Goal: Transaction & Acquisition: Purchase product/service

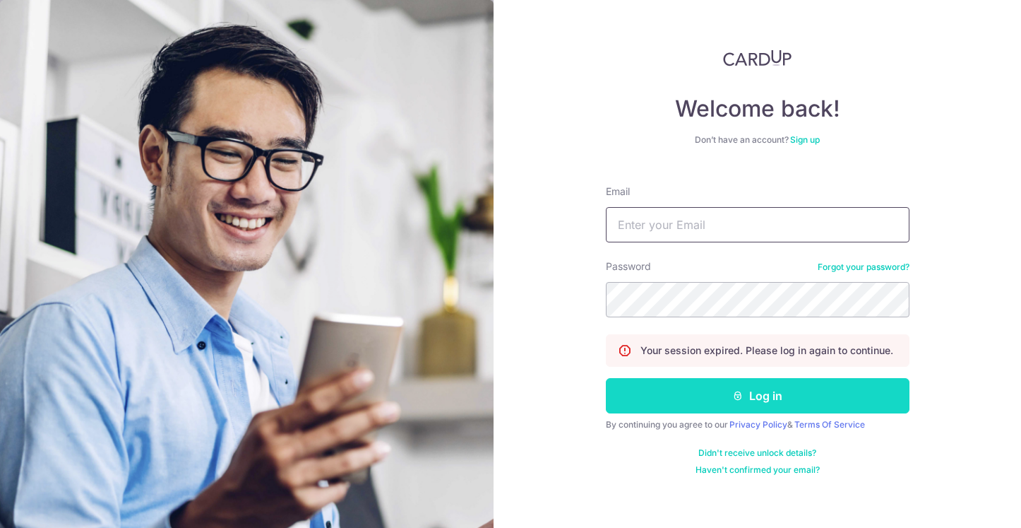
type input "[EMAIL_ADDRESS][DOMAIN_NAME]"
click at [717, 408] on button "Log in" at bounding box center [758, 395] width 304 height 35
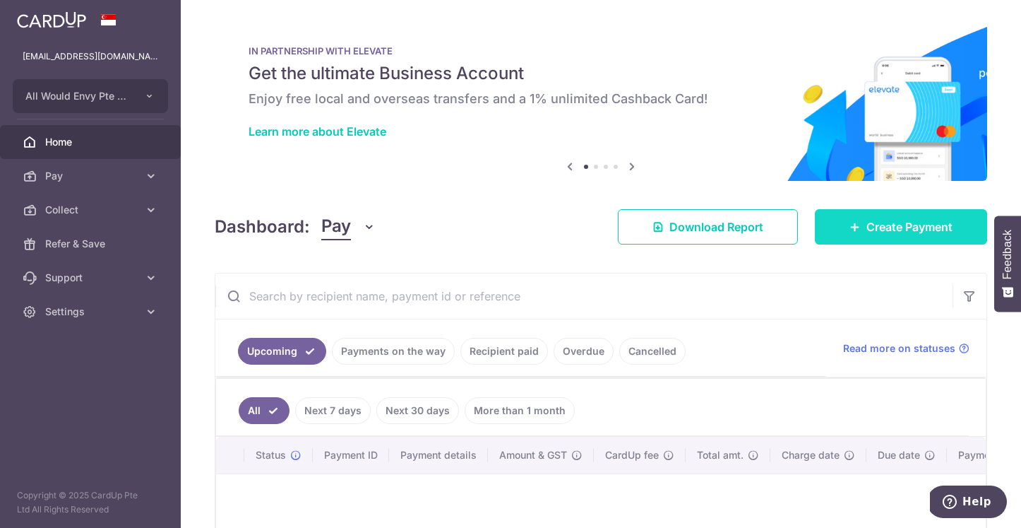
click at [868, 230] on span "Create Payment" at bounding box center [910, 226] width 86 height 17
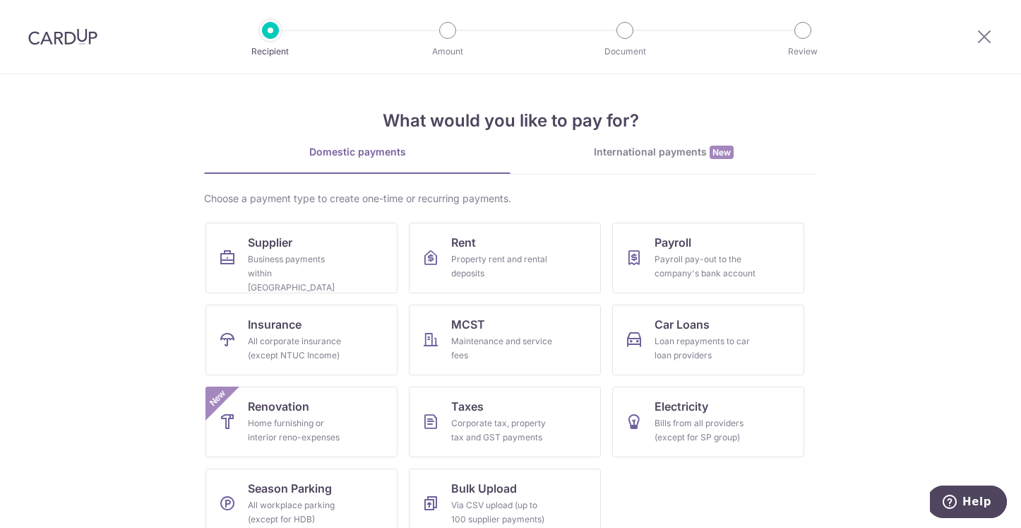
click at [612, 157] on div "International payments New" at bounding box center [664, 152] width 307 height 15
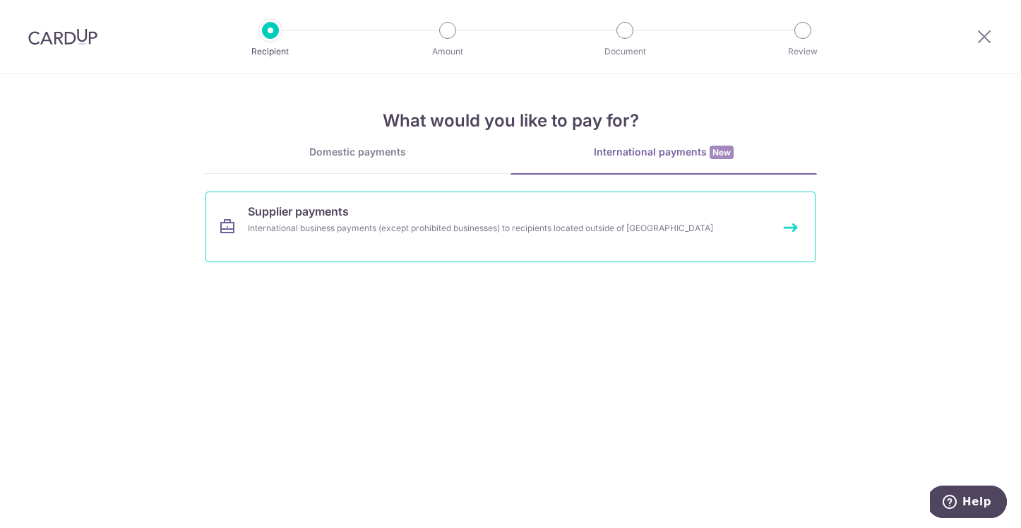
click at [403, 242] on link "Supplier payments International business payments (except prohibited businesses…" at bounding box center [511, 226] width 610 height 71
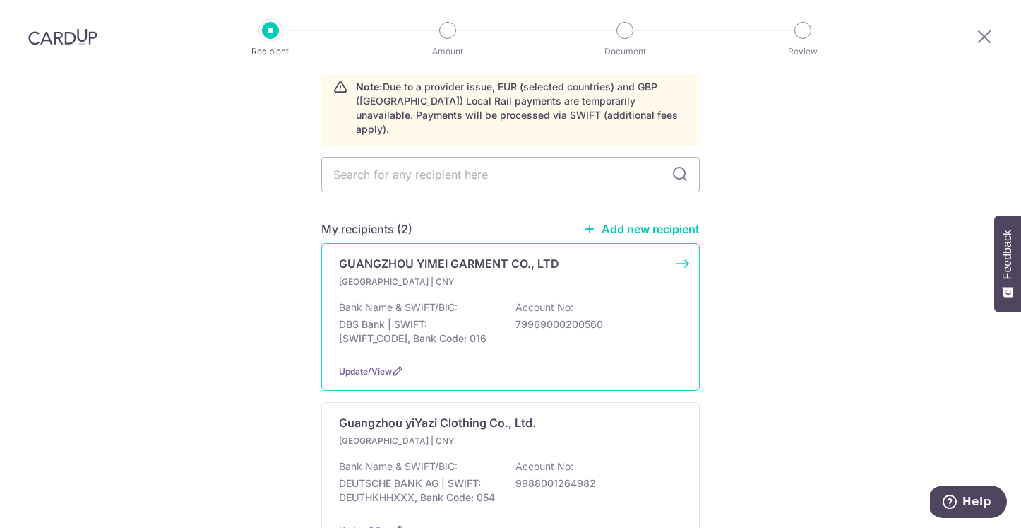
scroll to position [165, 0]
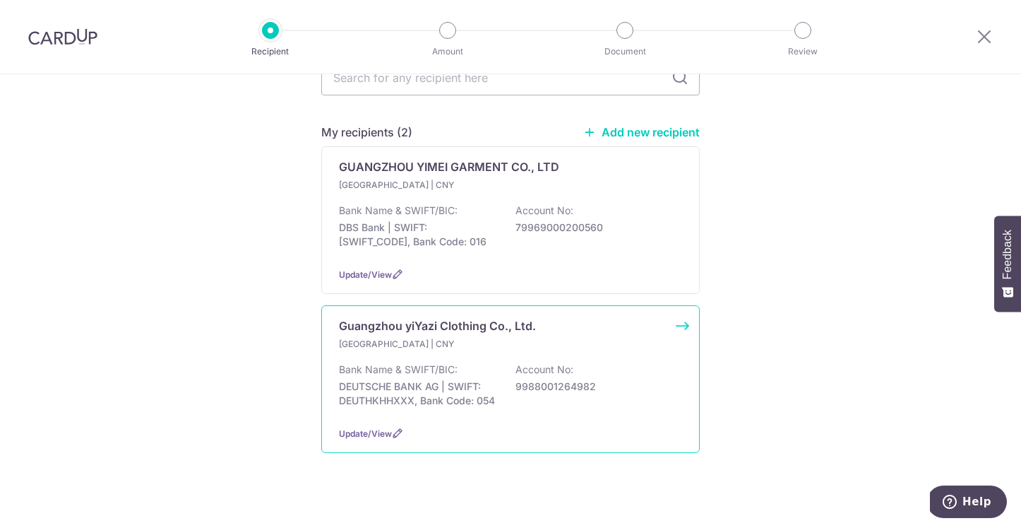
click at [389, 379] on p "DEUTSCHE BANK AG | SWIFT: DEUTHKHHXXX, Bank Code: 054" at bounding box center [418, 393] width 158 height 28
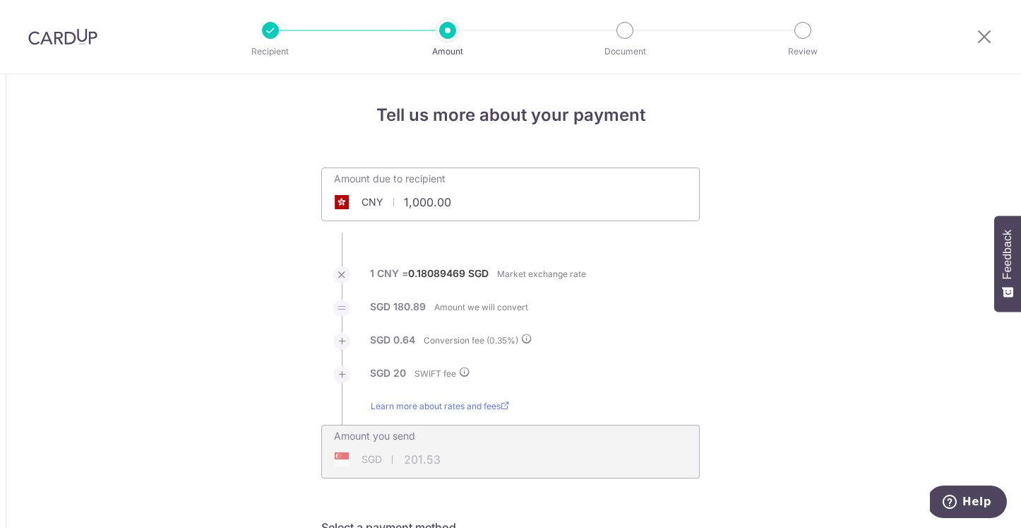
click at [469, 210] on input "1,000.00" at bounding box center [431, 202] width 218 height 32
type input "100,000.00"
type input "18,172.77"
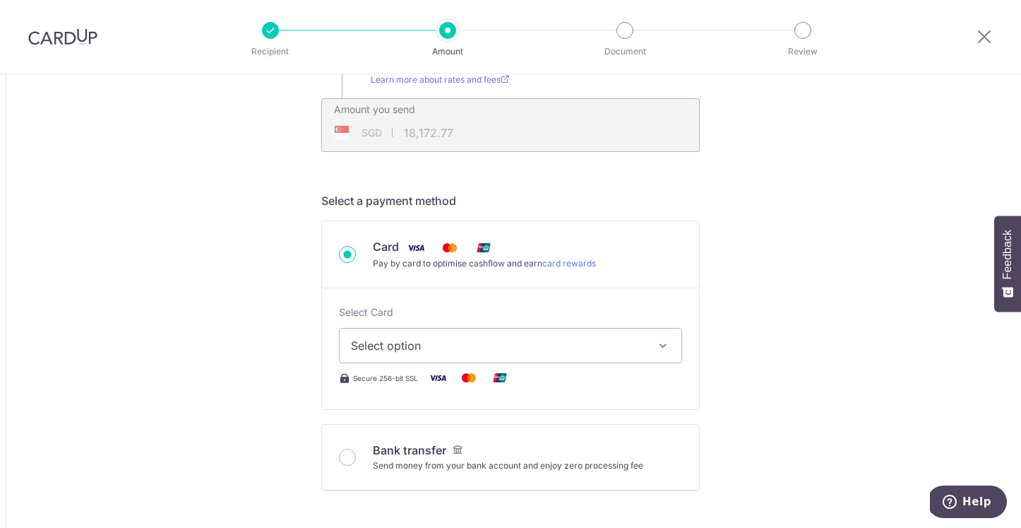
scroll to position [315, 0]
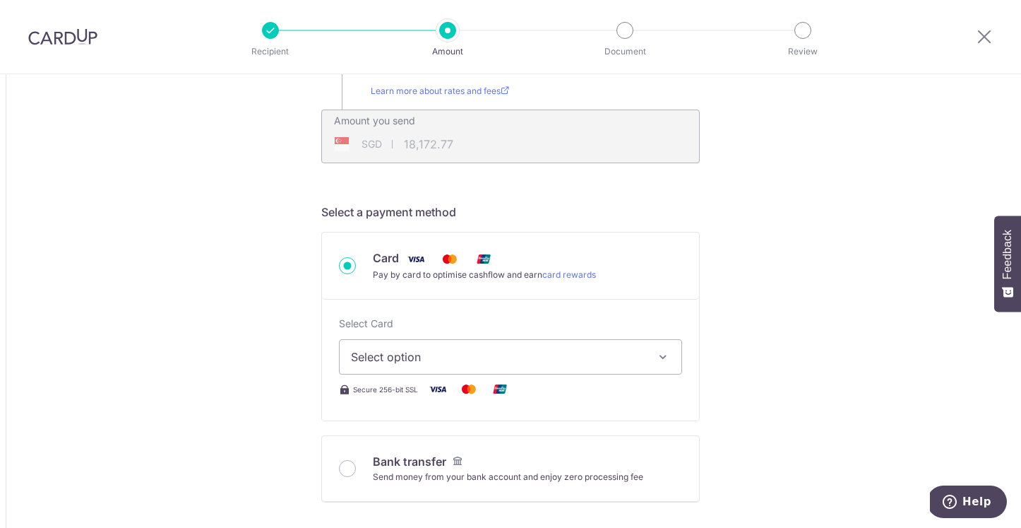
click at [551, 362] on span "Select option" at bounding box center [498, 356] width 294 height 17
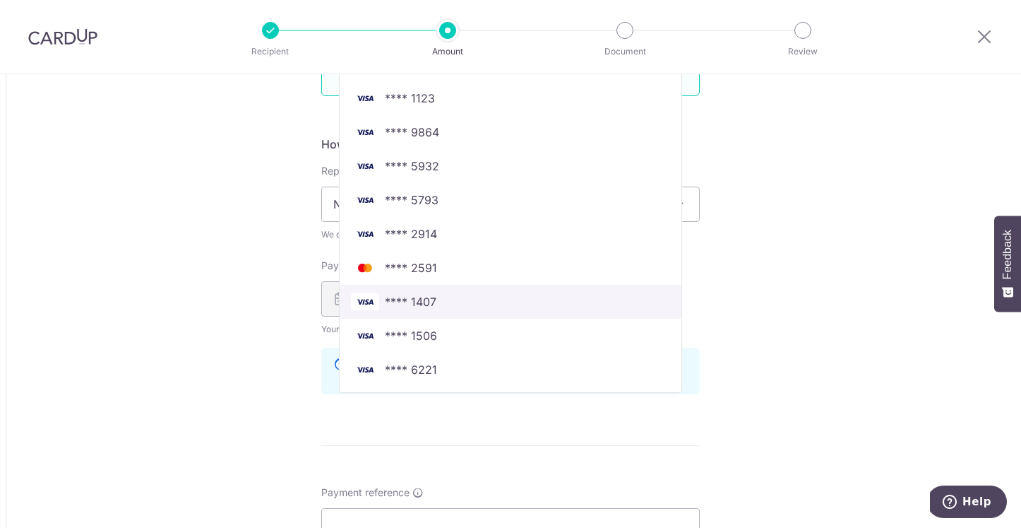
scroll to position [912, 0]
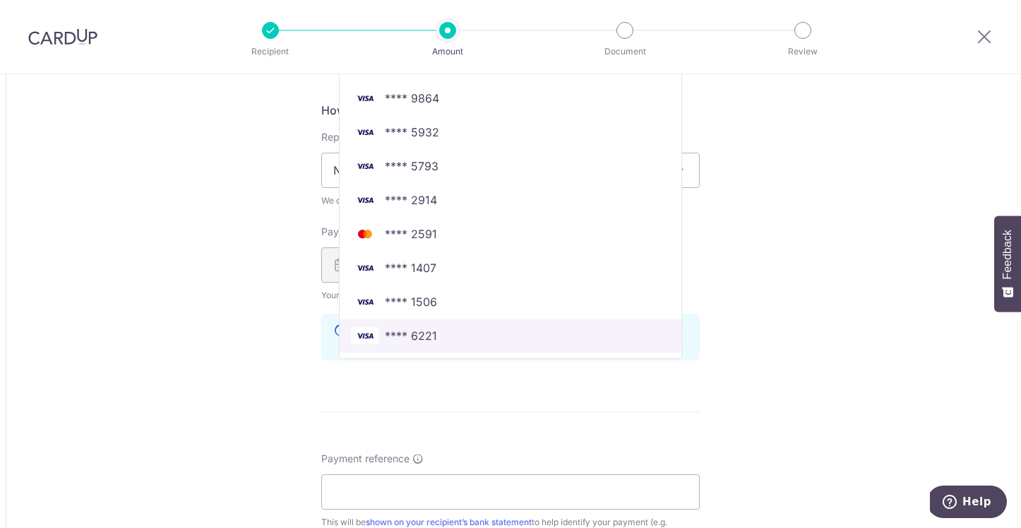
click at [578, 340] on span "**** 6221" at bounding box center [510, 335] width 319 height 17
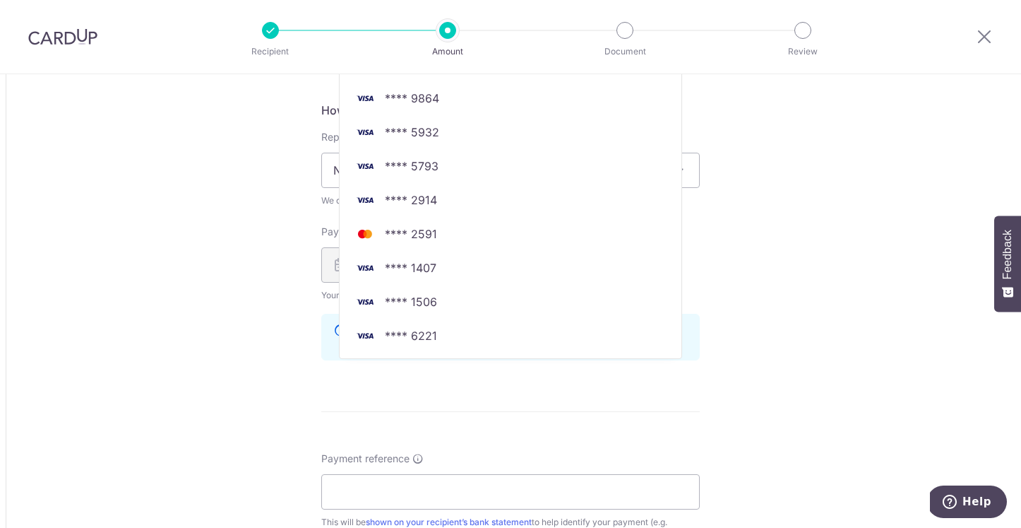
type input "100,000.00"
type input "18,173.22"
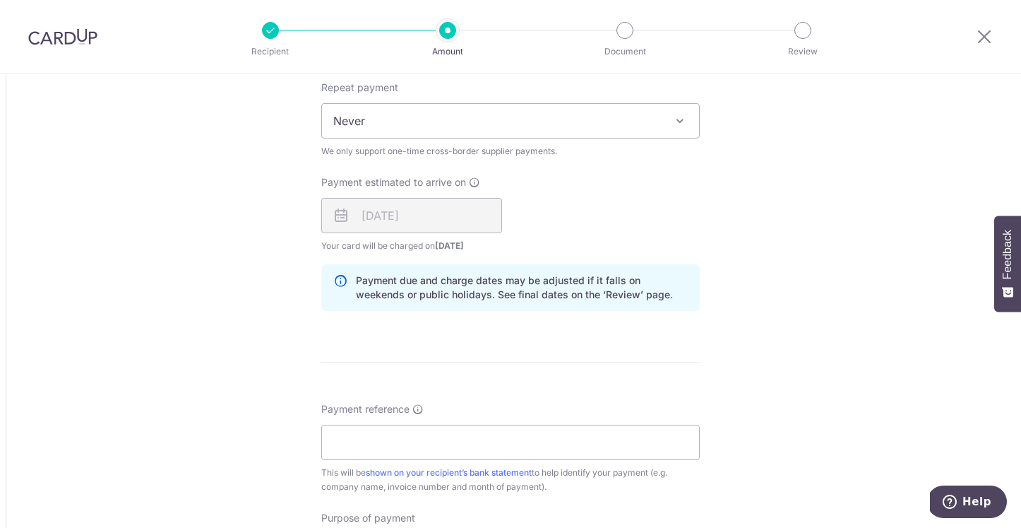
scroll to position [990, 0]
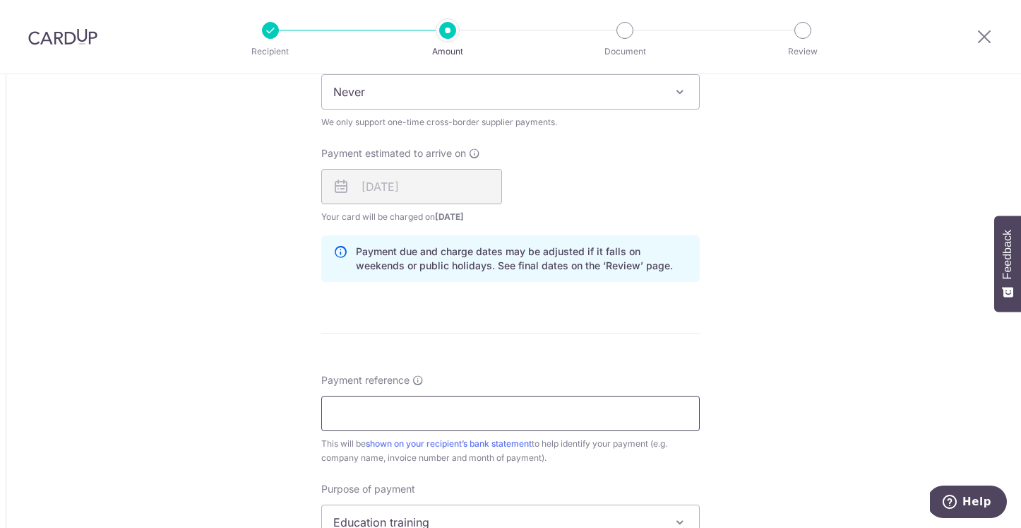
click at [568, 428] on input "Payment reference" at bounding box center [510, 413] width 379 height 35
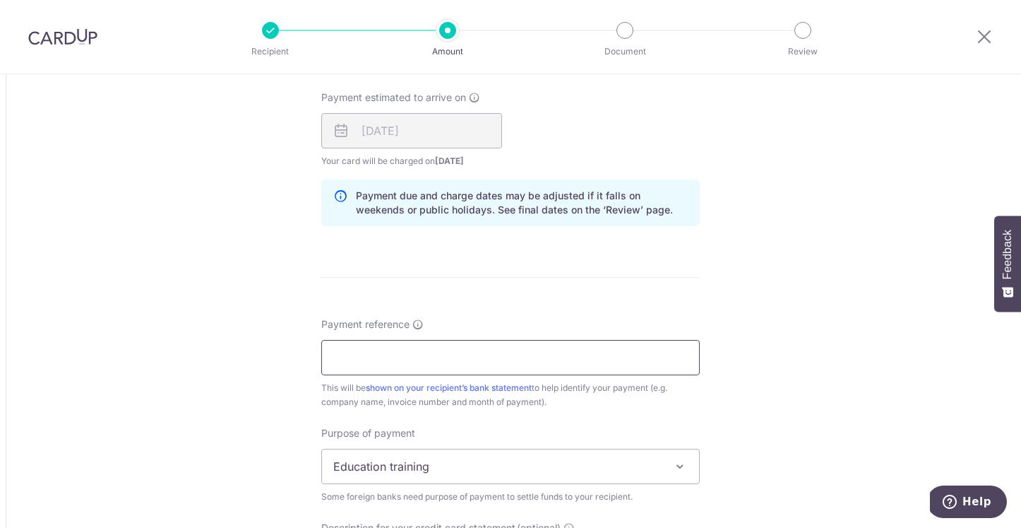
scroll to position [1048, 0]
type input "AWE41 - 2"
click at [393, 466] on span "Education training" at bounding box center [510, 464] width 377 height 34
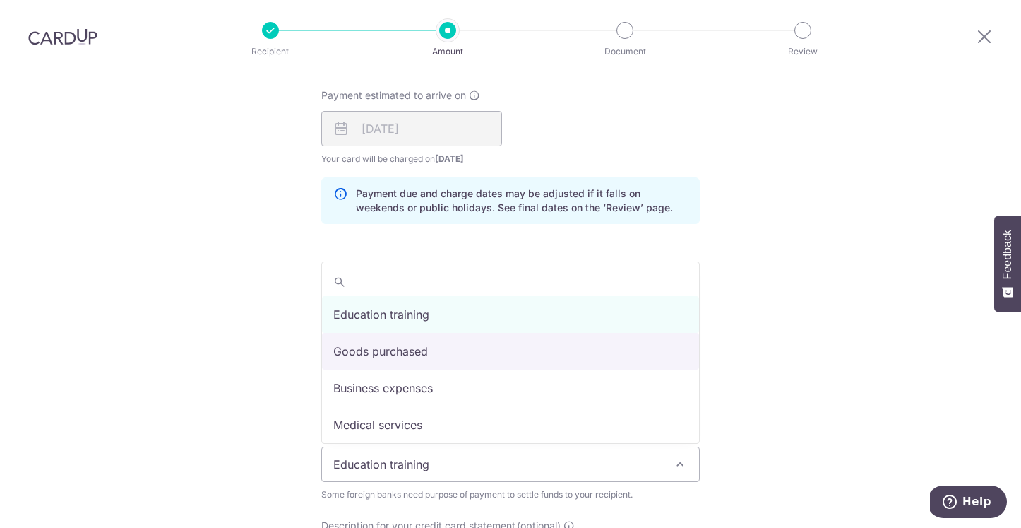
select select "Goods purchased"
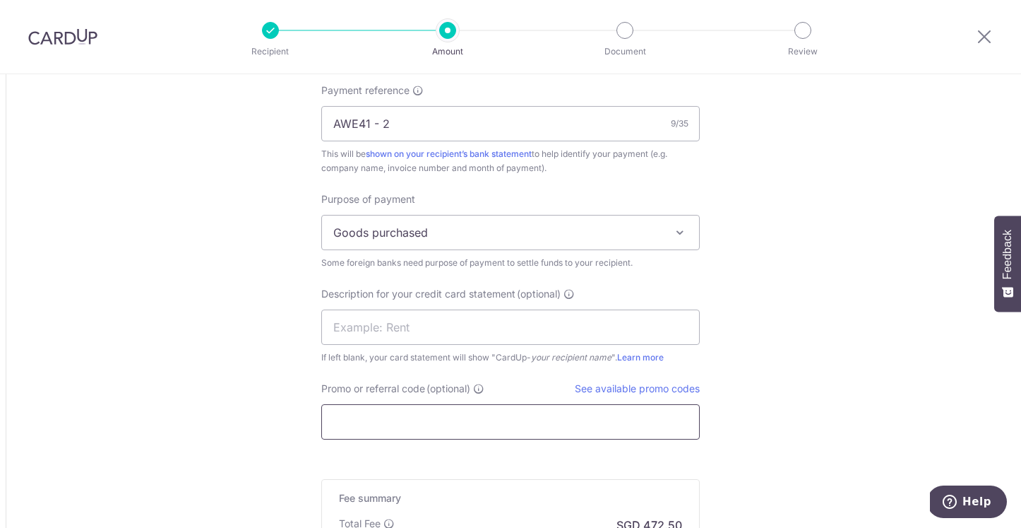
scroll to position [1483, 0]
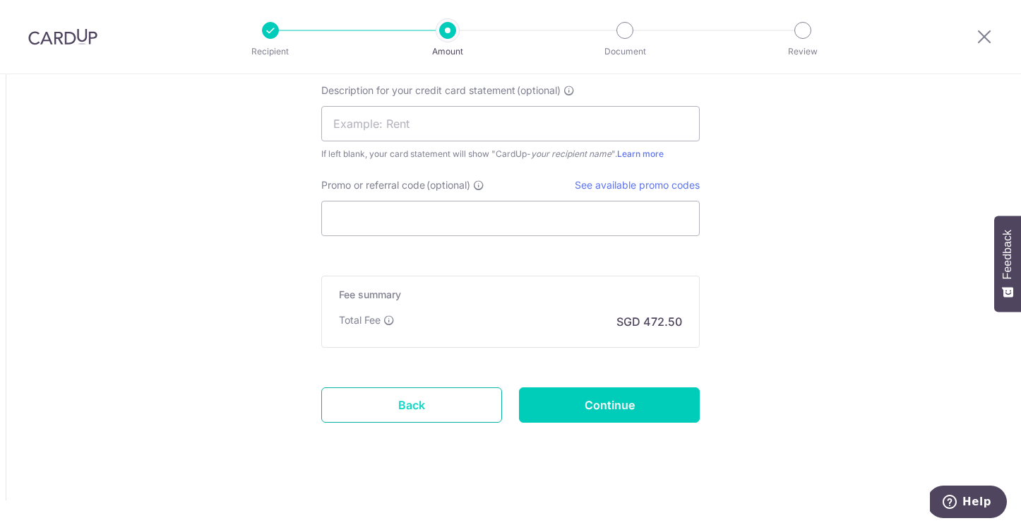
click at [437, 405] on link "Back" at bounding box center [411, 404] width 181 height 35
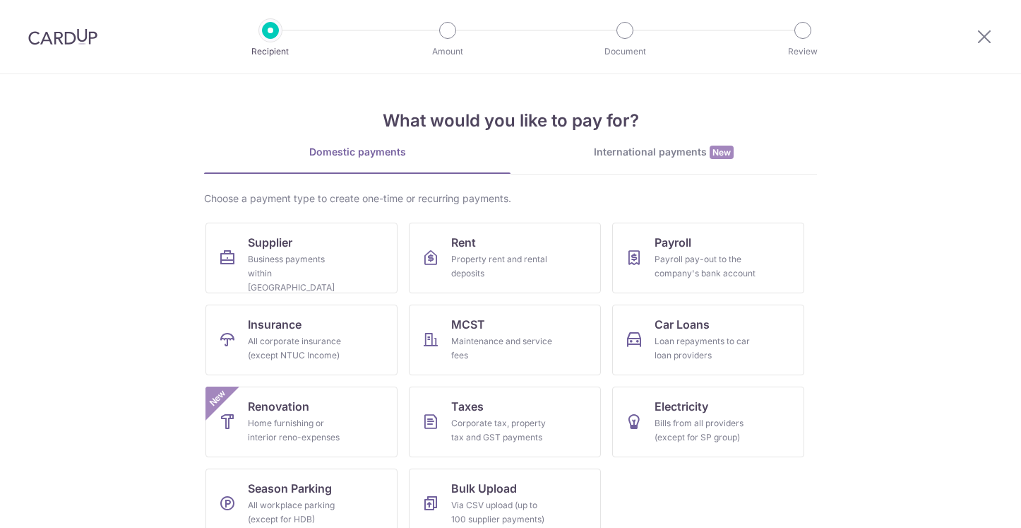
click at [67, 37] on img at bounding box center [62, 36] width 69 height 17
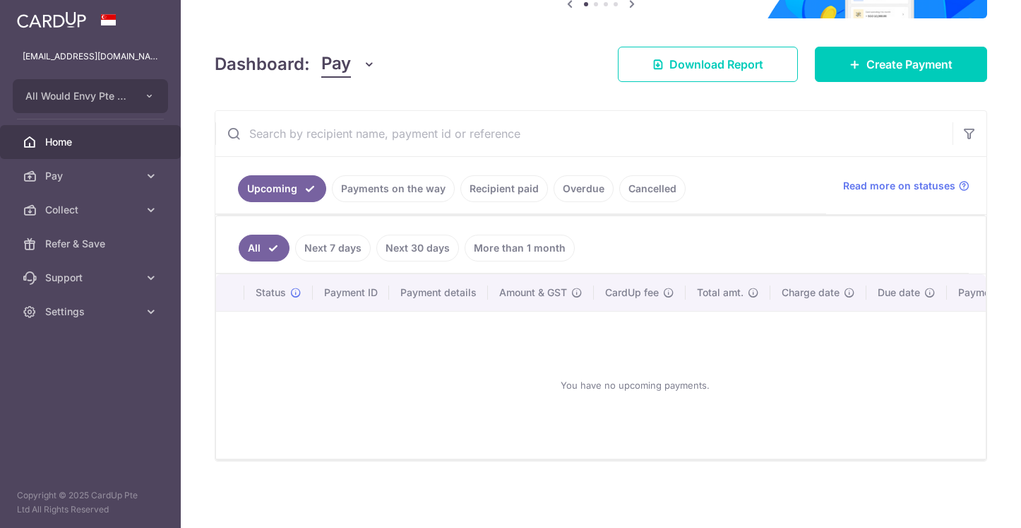
click at [363, 183] on link "Payments on the way" at bounding box center [393, 188] width 123 height 27
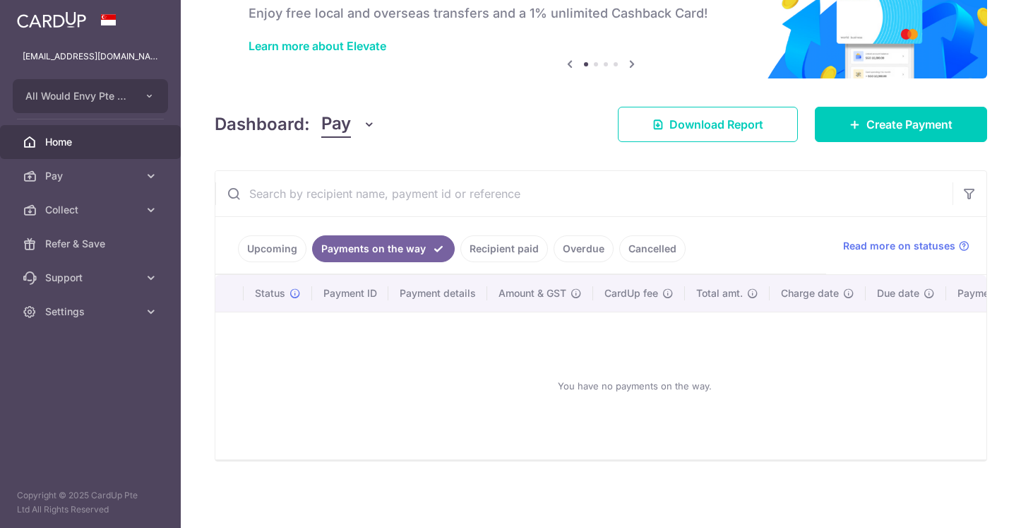
click at [498, 239] on link "Recipient paid" at bounding box center [505, 248] width 88 height 27
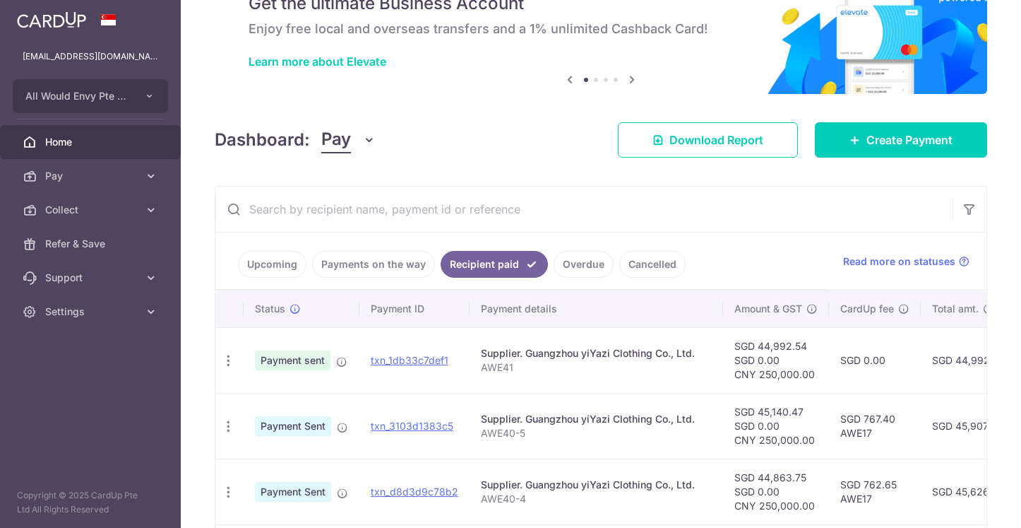
scroll to position [38, 0]
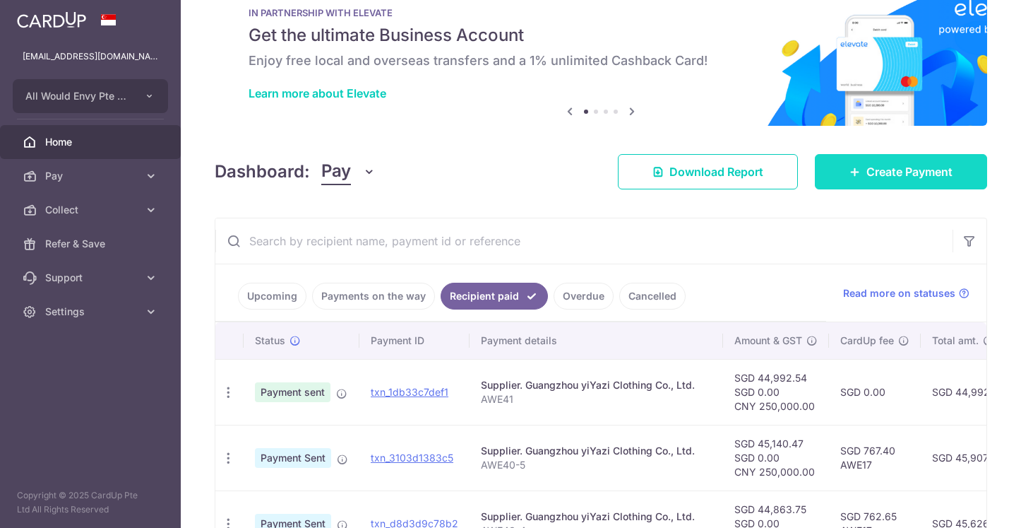
click at [878, 175] on span "Create Payment" at bounding box center [910, 171] width 86 height 17
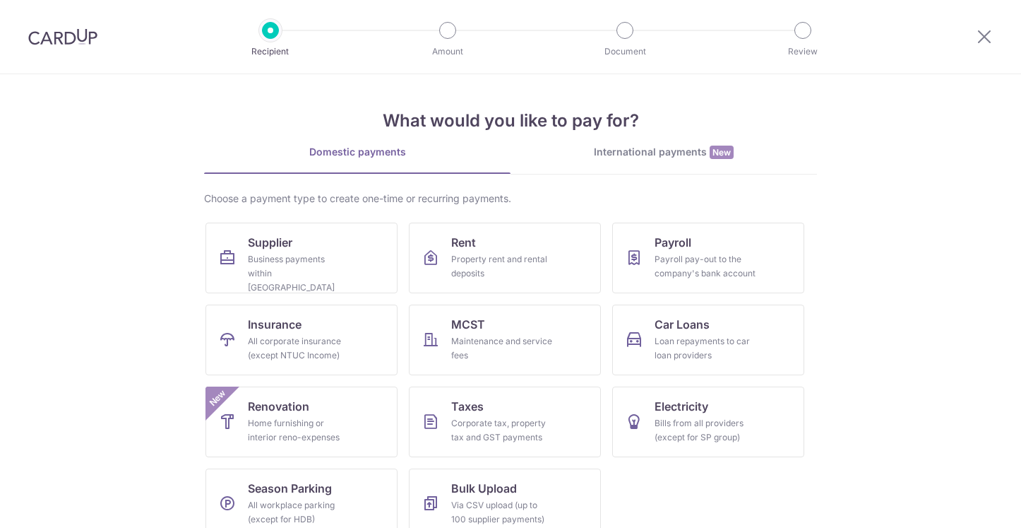
click at [647, 145] on div "International payments New" at bounding box center [664, 152] width 307 height 15
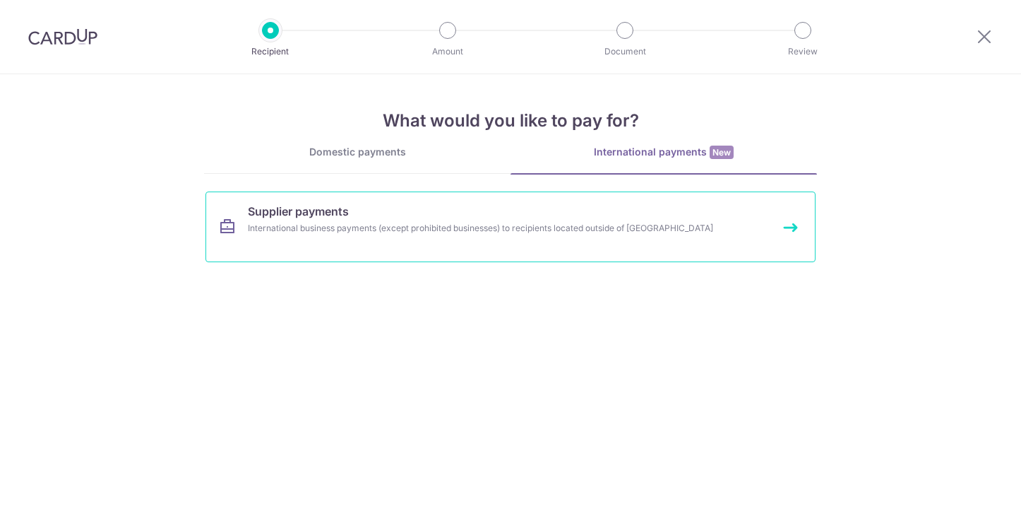
click at [432, 233] on div "International business payments (except prohibited businesses) to recipients lo…" at bounding box center [492, 228] width 488 height 14
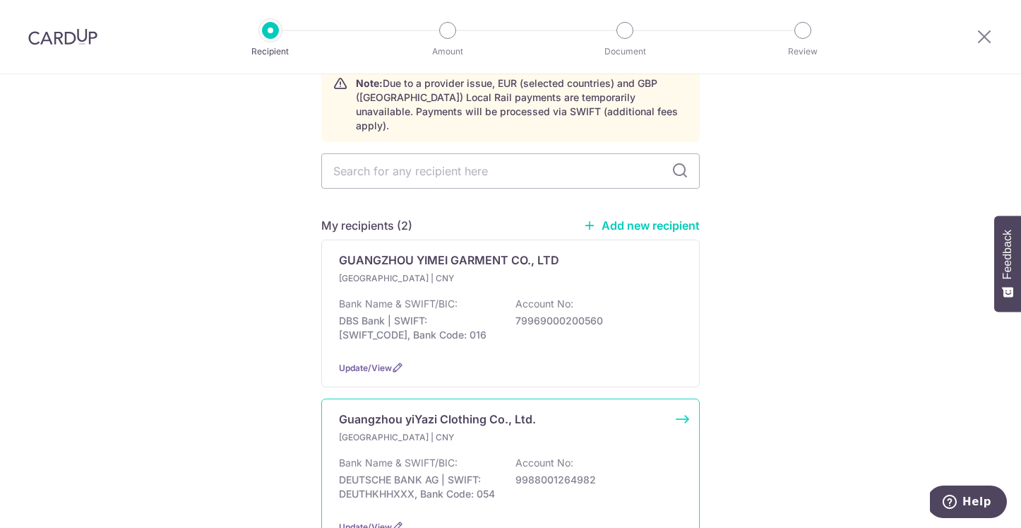
scroll to position [77, 0]
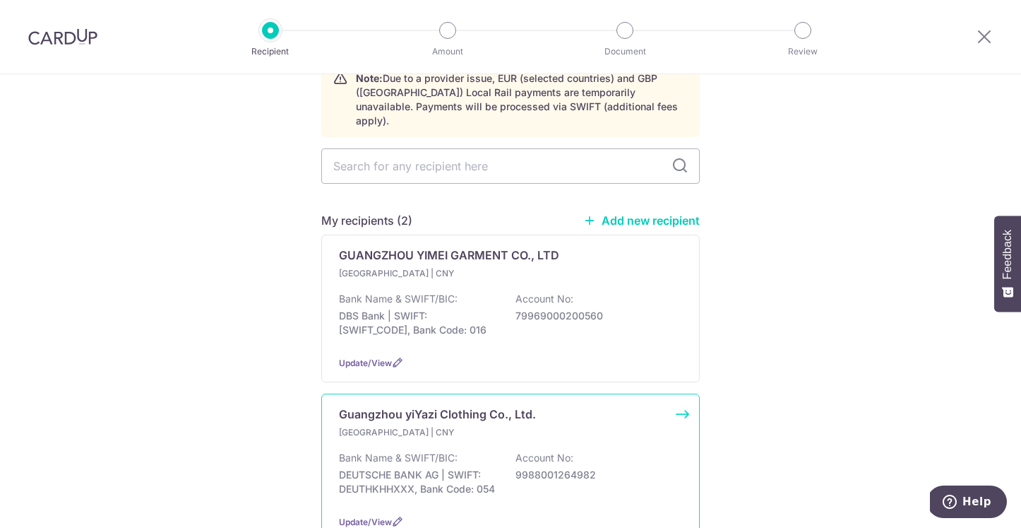
click at [386, 451] on p "Bank Name & SWIFT/BIC:" at bounding box center [398, 458] width 119 height 14
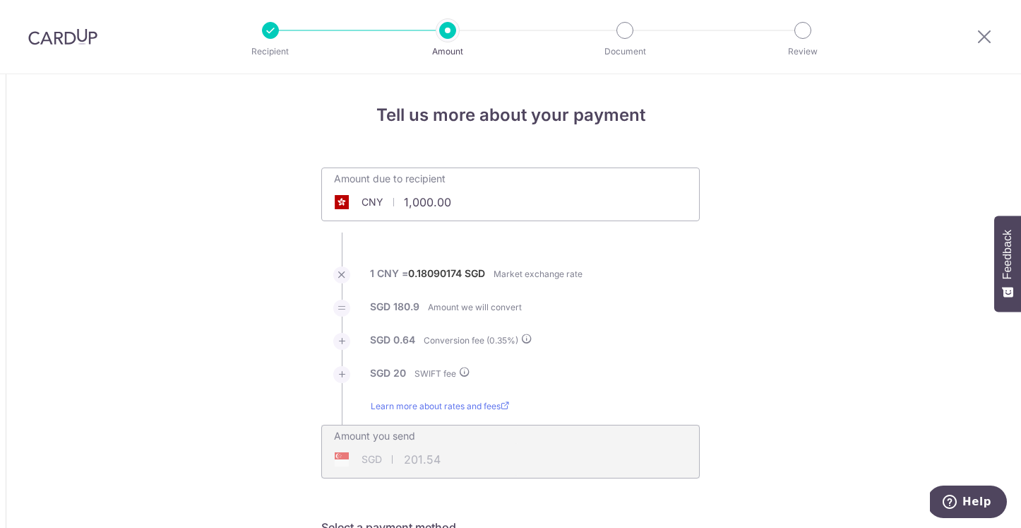
click at [465, 203] on input "1,000.00" at bounding box center [431, 202] width 218 height 32
type input "100,000.00"
type input "18,173.58"
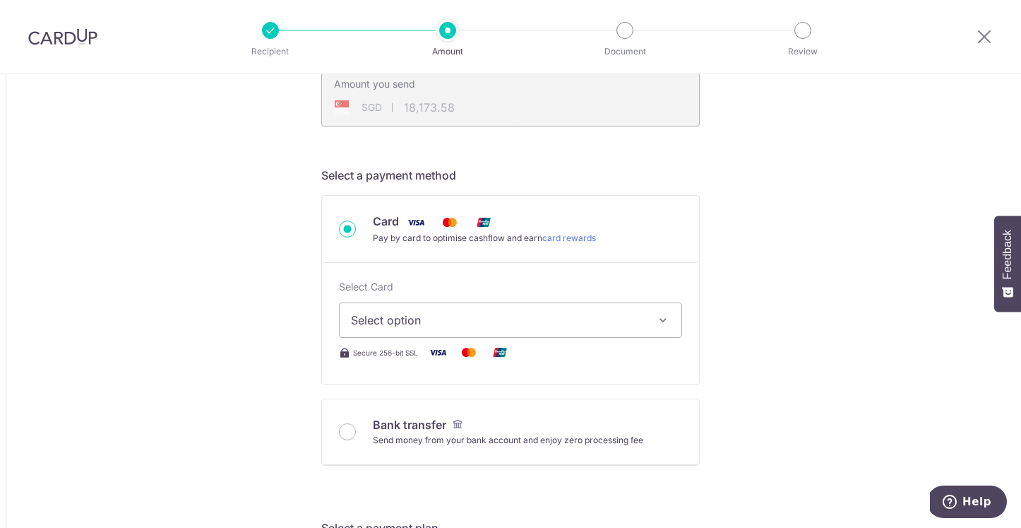
click at [481, 322] on span "Select option" at bounding box center [498, 319] width 294 height 17
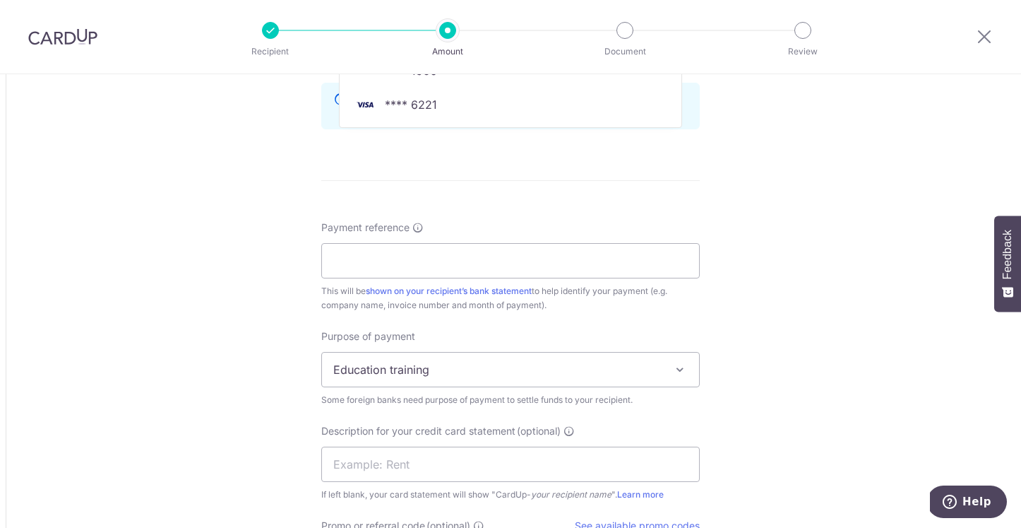
scroll to position [1076, 0]
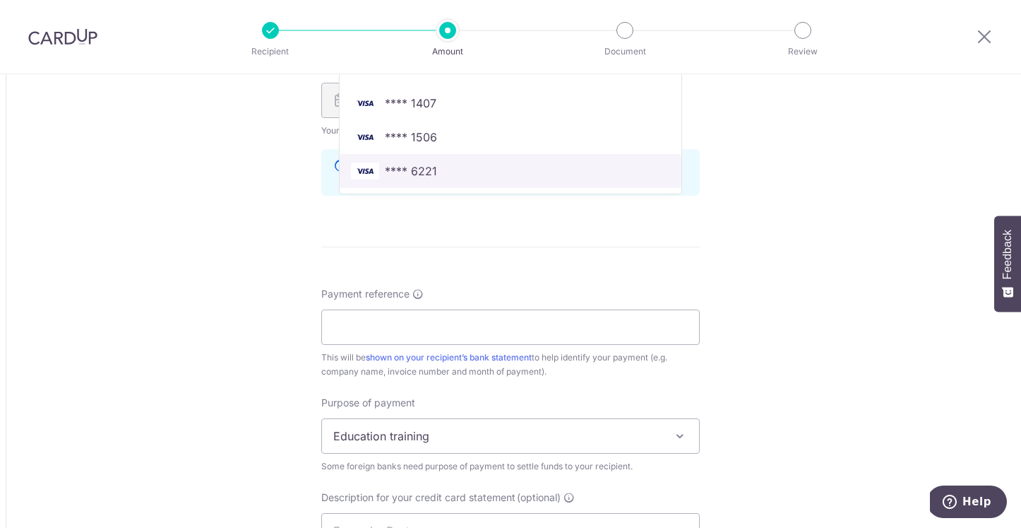
click at [468, 166] on span "**** 6221" at bounding box center [510, 170] width 319 height 17
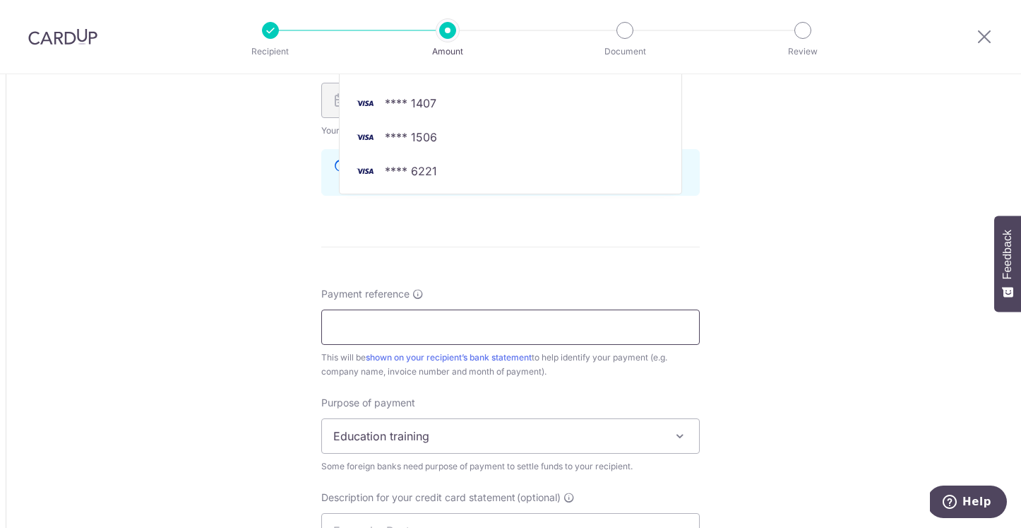
type input "100,000.00"
type input "18,173.52"
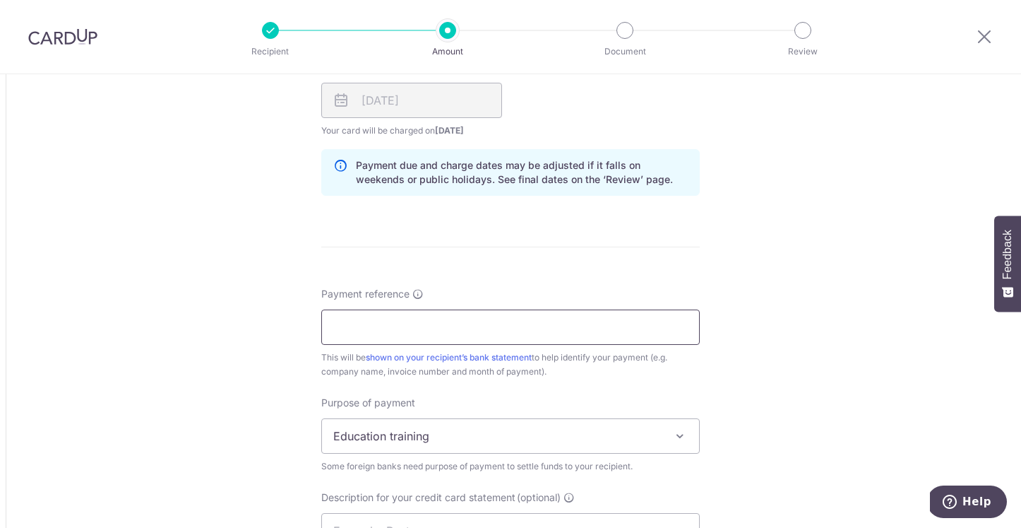
click at [457, 336] on input "Payment reference" at bounding box center [510, 326] width 379 height 35
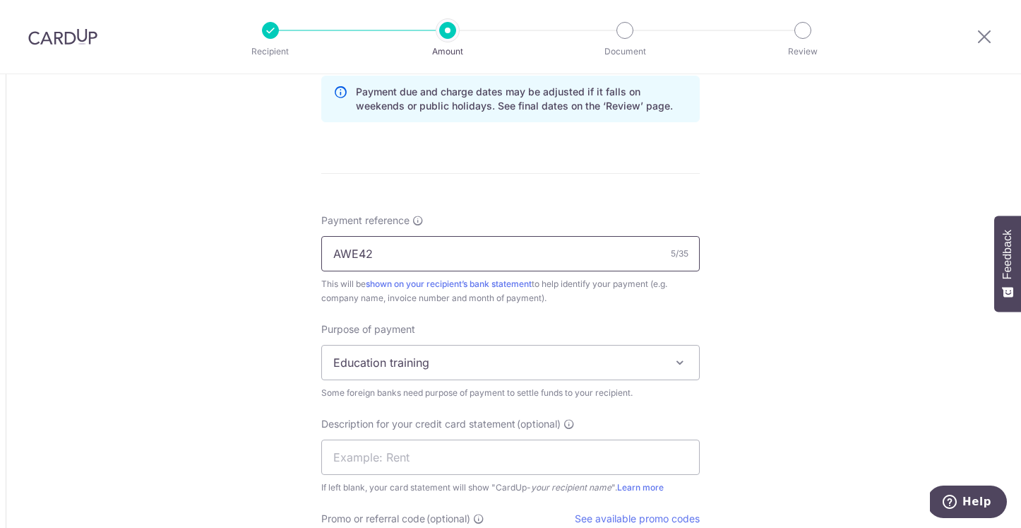
scroll to position [1165, 0]
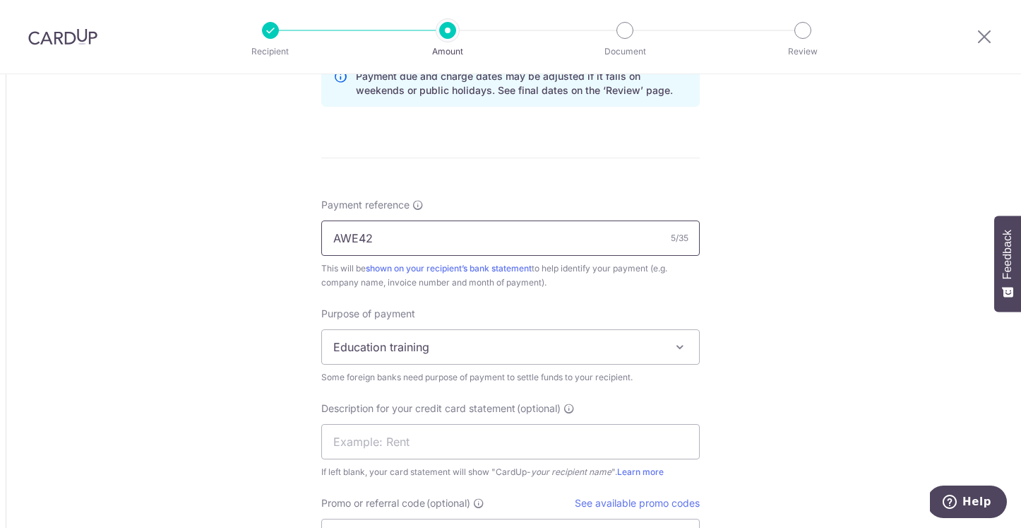
type input "AWE42"
click at [501, 336] on span "Education training" at bounding box center [510, 347] width 377 height 34
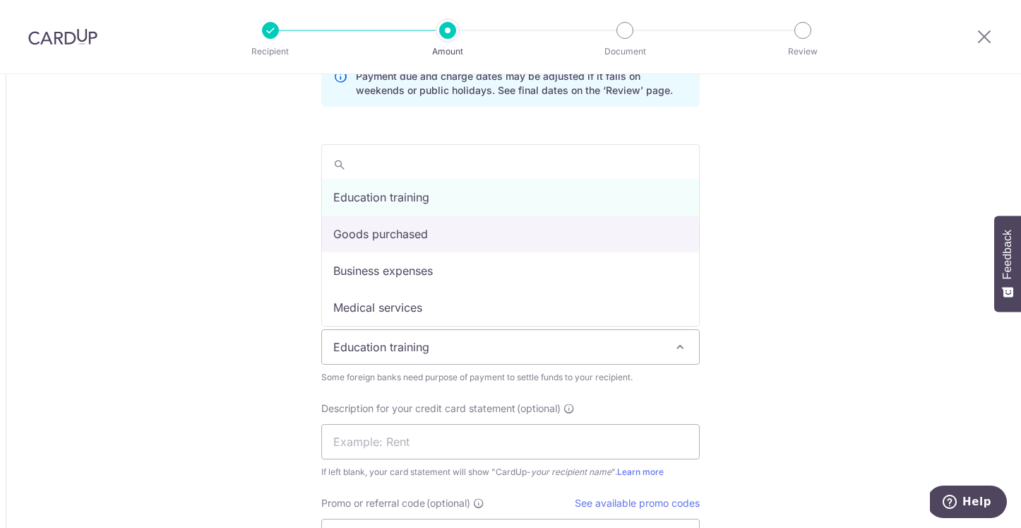
select select "Goods purchased"
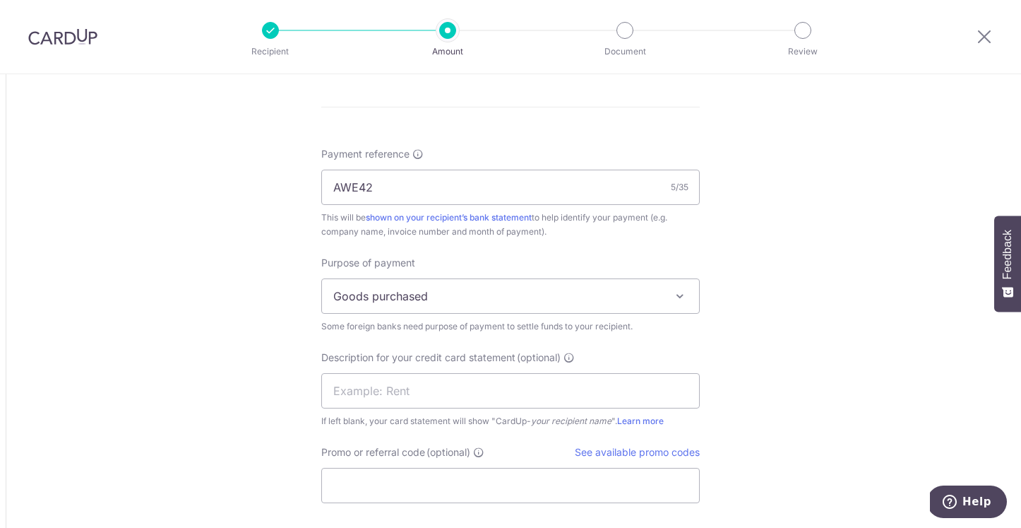
scroll to position [1217, 0]
click at [513, 177] on input "AWE42" at bounding box center [510, 186] width 379 height 35
click at [511, 191] on input "AWE42" at bounding box center [510, 186] width 379 height 35
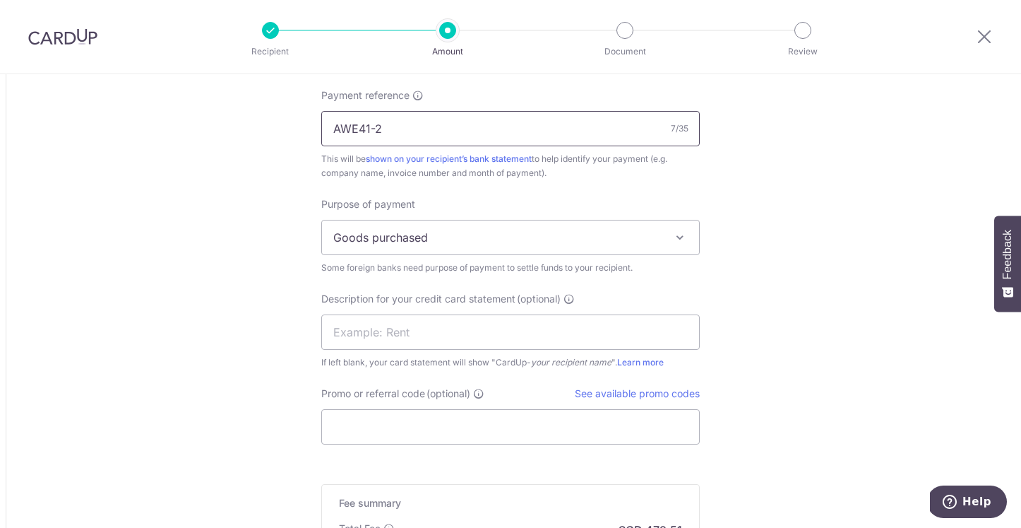
scroll to position [1296, 0]
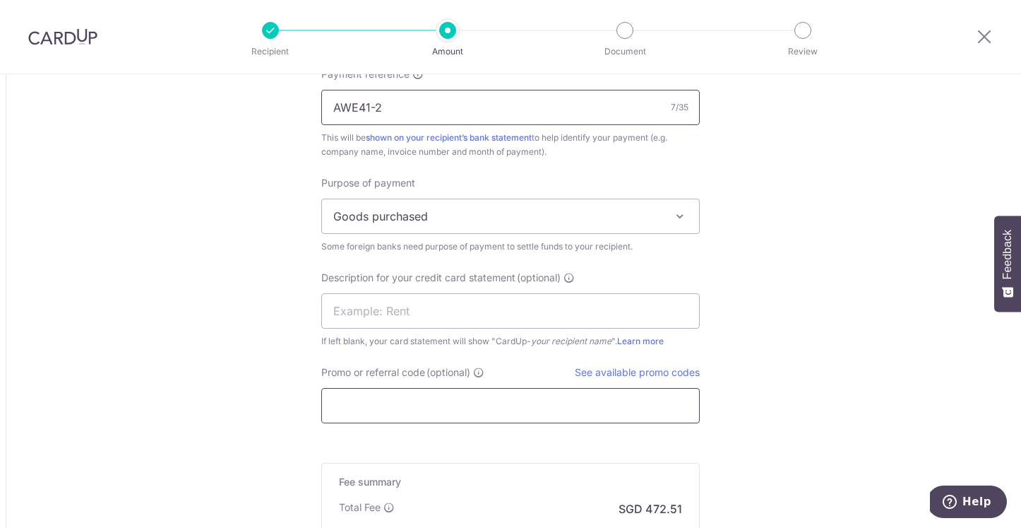
type input "AWE41-2"
click at [482, 399] on input "Promo or referral code (optional)" at bounding box center [510, 405] width 379 height 35
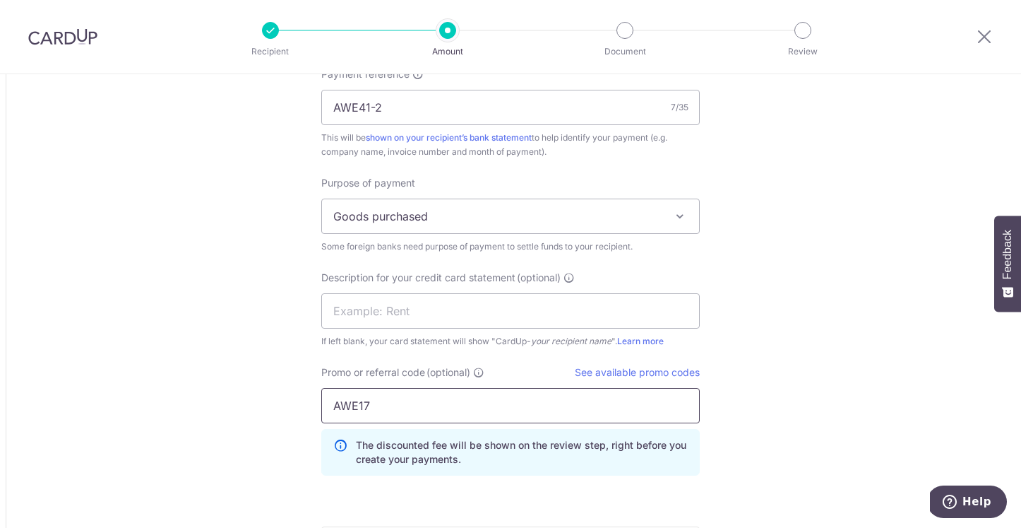
type input "AWE17"
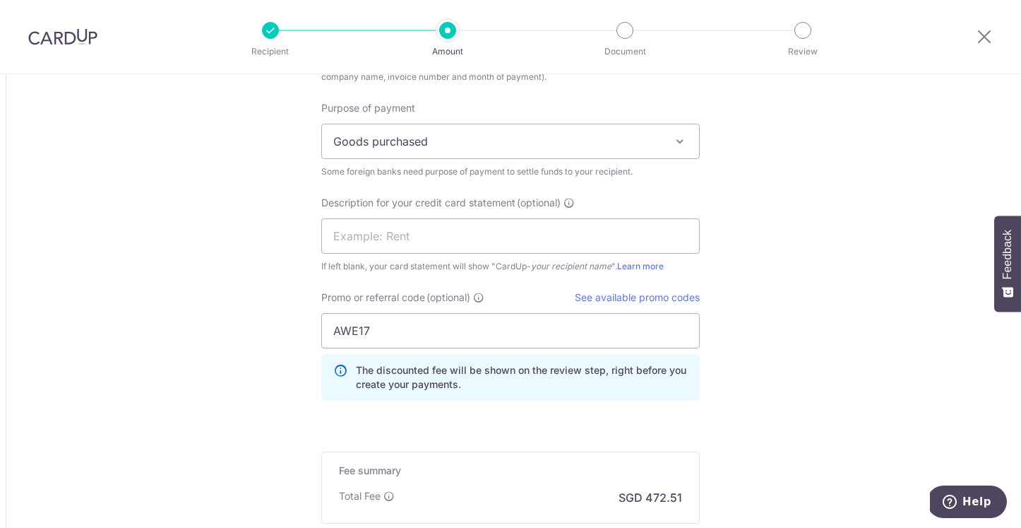
scroll to position [1547, 0]
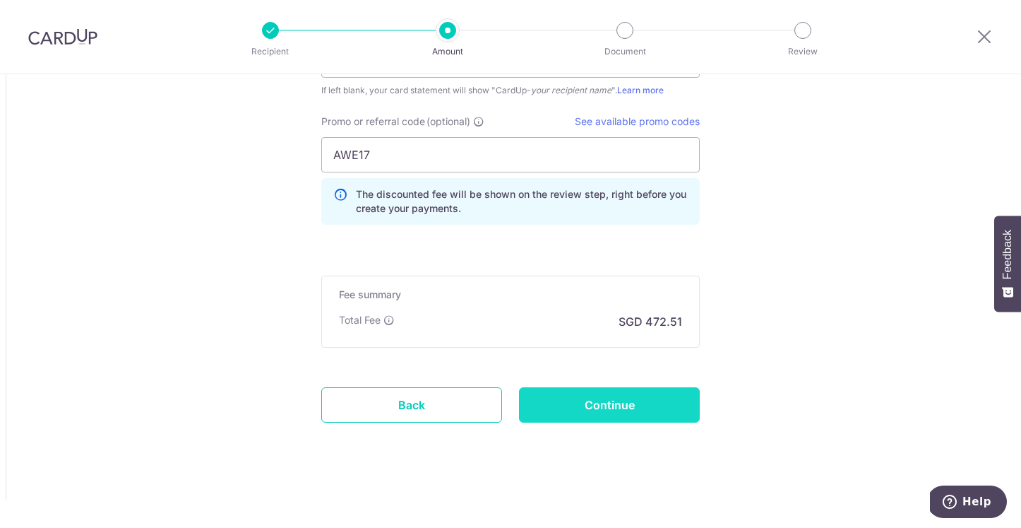
click at [603, 408] on input "Continue" at bounding box center [609, 404] width 181 height 35
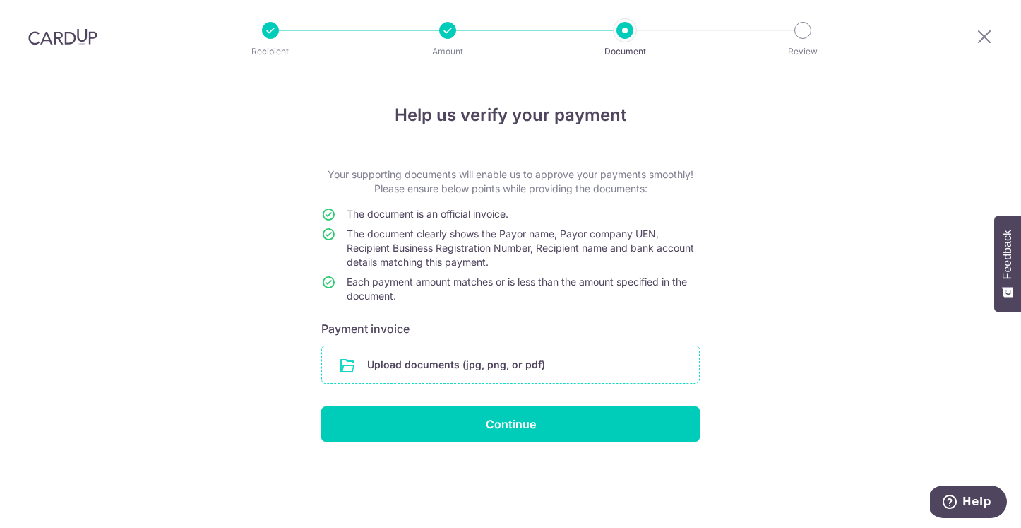
click at [477, 367] on input "file" at bounding box center [510, 364] width 377 height 37
click at [475, 357] on input "file" at bounding box center [510, 364] width 377 height 37
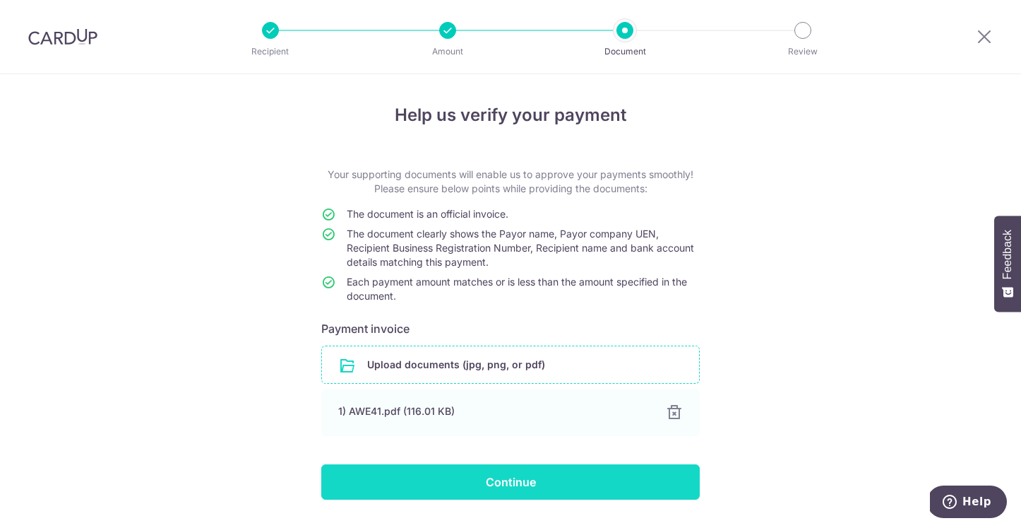
click at [511, 481] on input "Continue" at bounding box center [510, 481] width 379 height 35
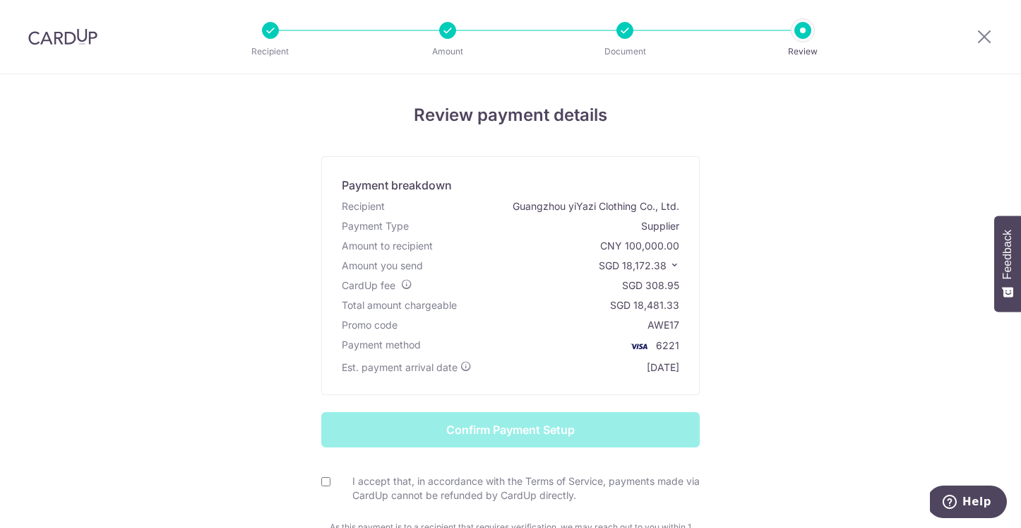
scroll to position [30, 0]
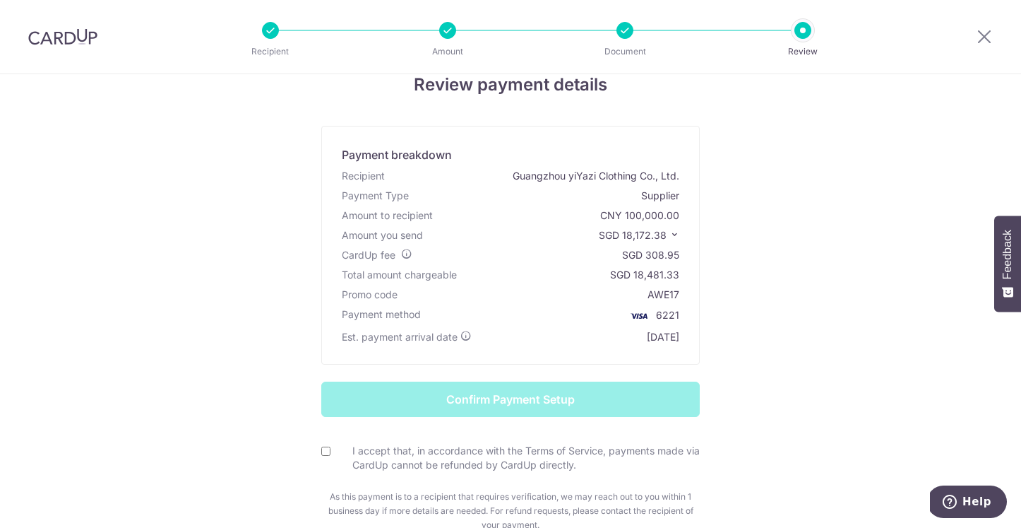
click at [403, 449] on label "I accept that, in accordance with the Terms of Service, payments made via CardU…" at bounding box center [519, 458] width 362 height 28
click at [331, 449] on input "I accept that, in accordance with the Terms of Service, payments made via CardU…" at bounding box center [325, 450] width 9 height 9
checkbox input "true"
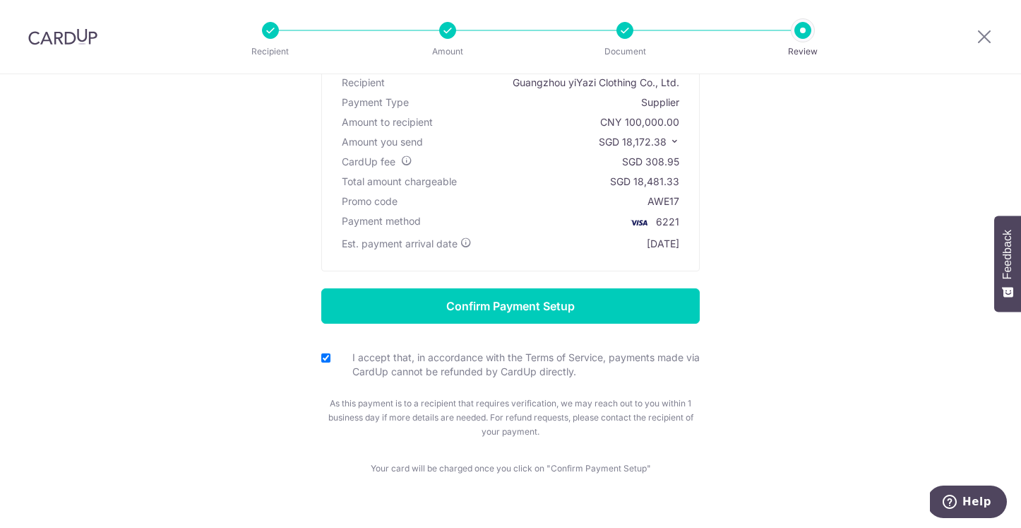
scroll to position [155, 0]
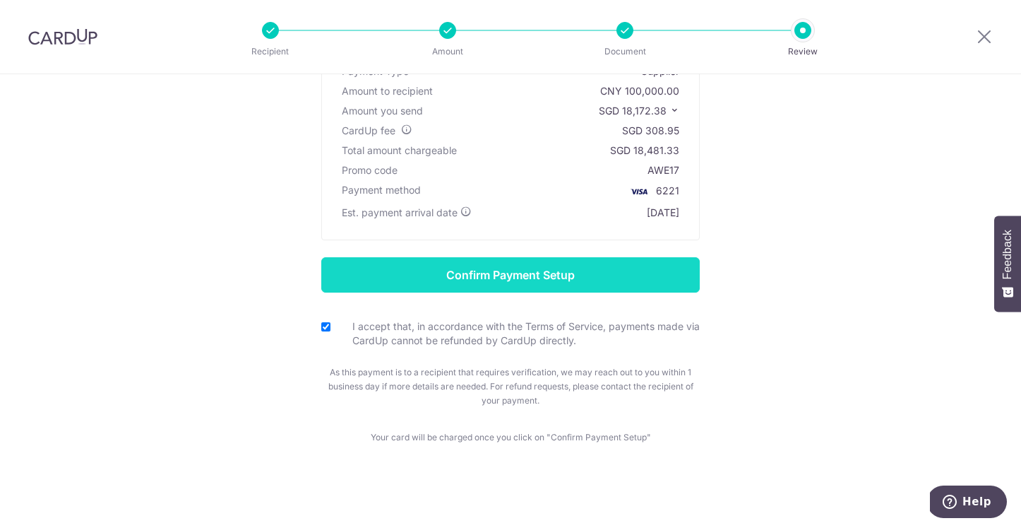
click at [494, 285] on input "Confirm Payment Setup" at bounding box center [510, 274] width 379 height 35
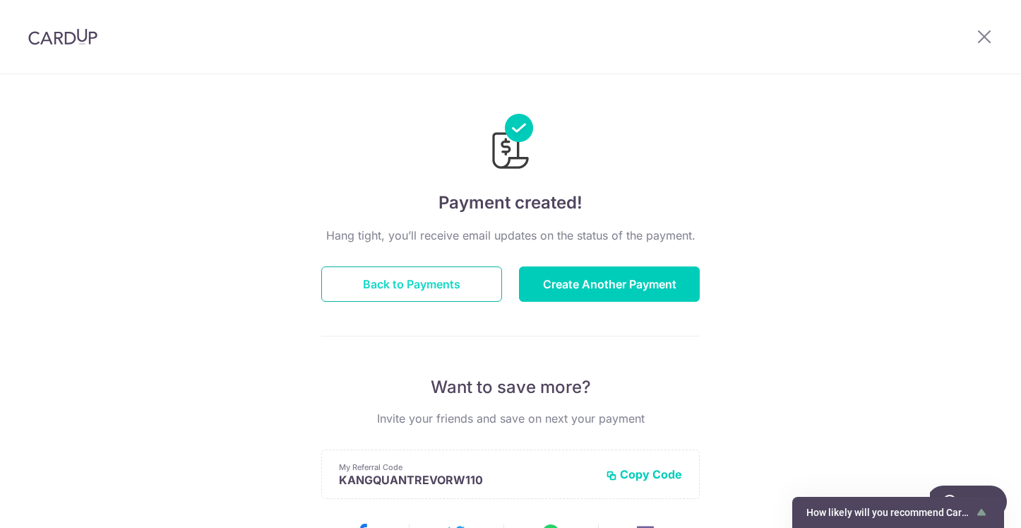
click at [438, 294] on button "Back to Payments" at bounding box center [411, 283] width 181 height 35
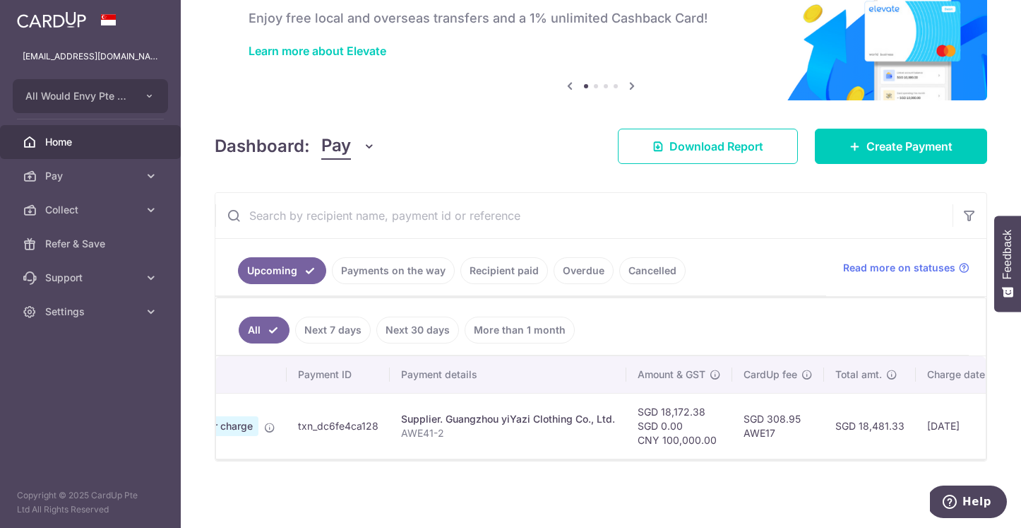
scroll to position [0, 232]
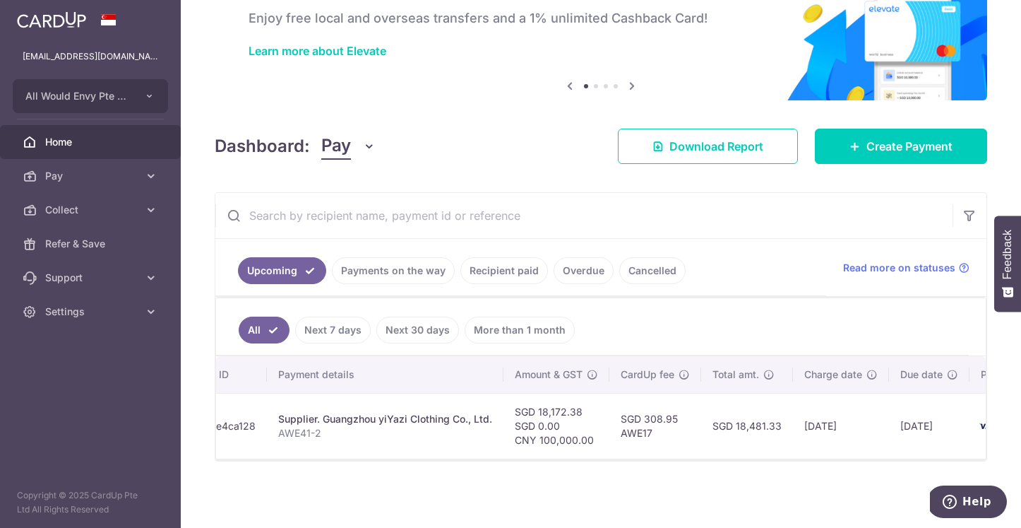
drag, startPoint x: 581, startPoint y: 409, endPoint x: 538, endPoint y: 409, distance: 43.1
click at [538, 409] on td "SGD 18,172.38 SGD 0.00 CNY 100,000.00" at bounding box center [557, 426] width 106 height 66
copy td "18,172.38"
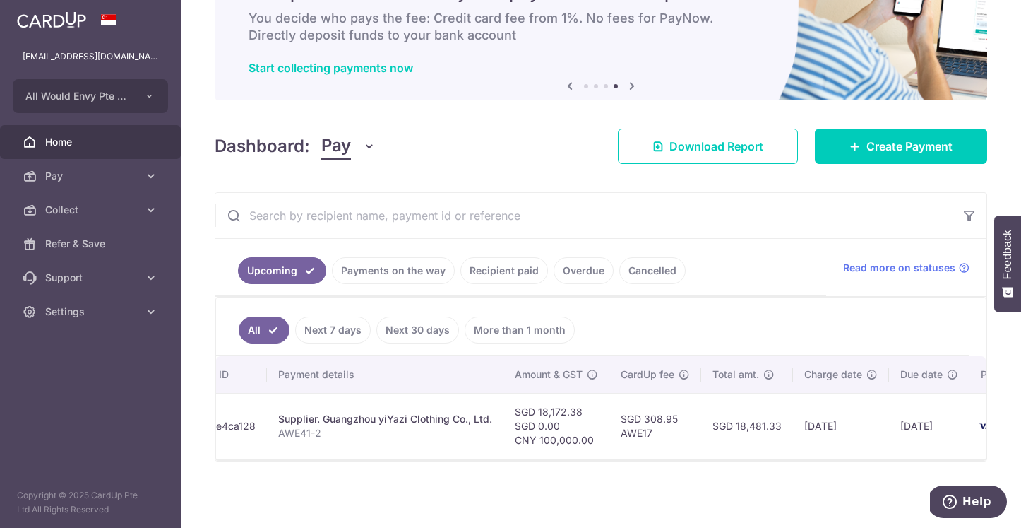
copy td "18,172.38"
